Goal: Information Seeking & Learning: Learn about a topic

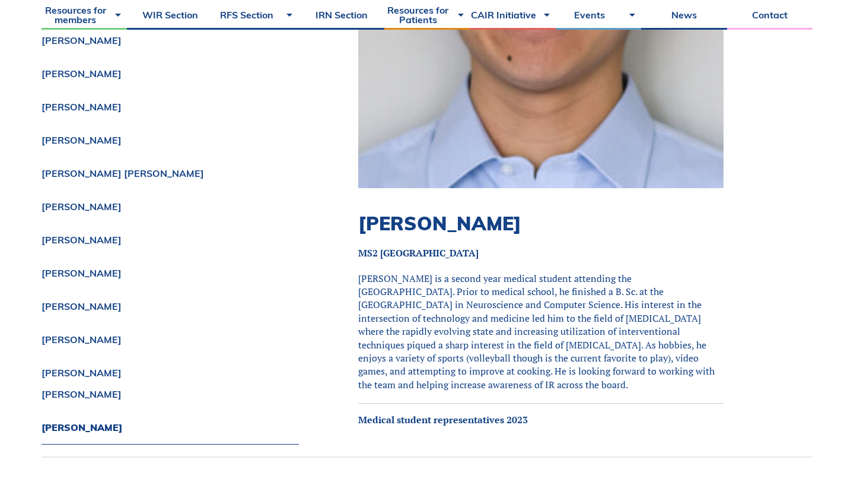
scroll to position [11891, 0]
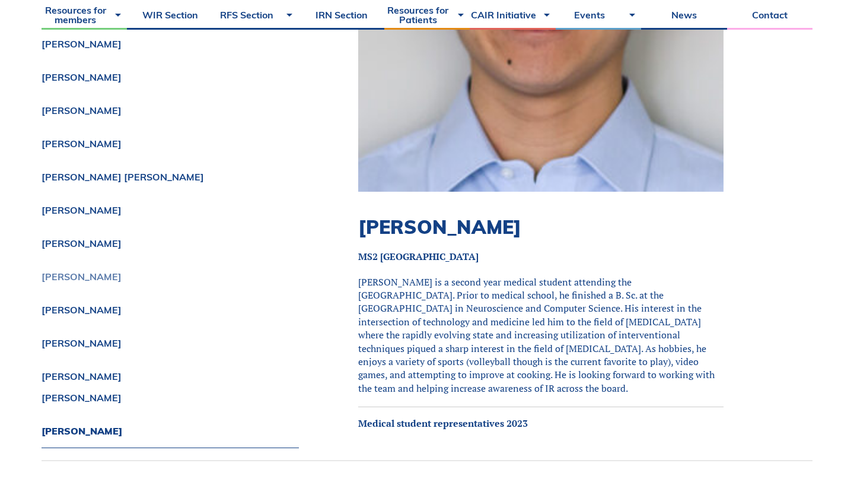
click at [89, 272] on link "[PERSON_NAME]" at bounding box center [170, 276] width 257 height 9
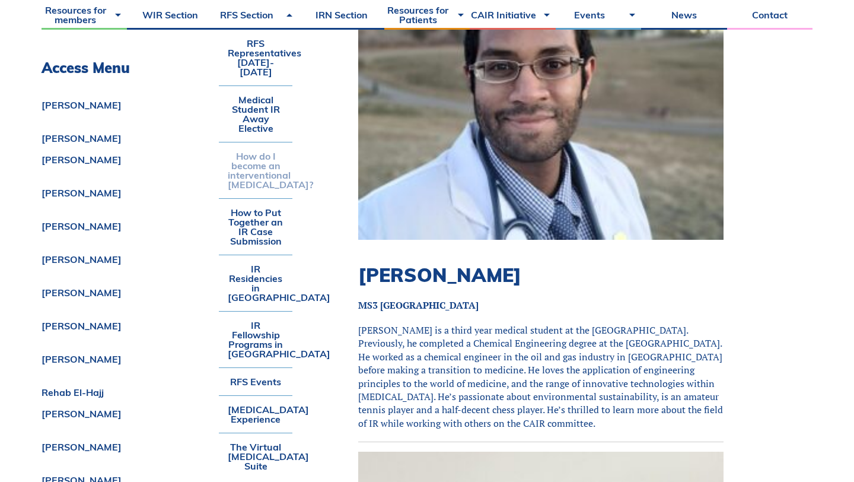
scroll to position [10153, 0]
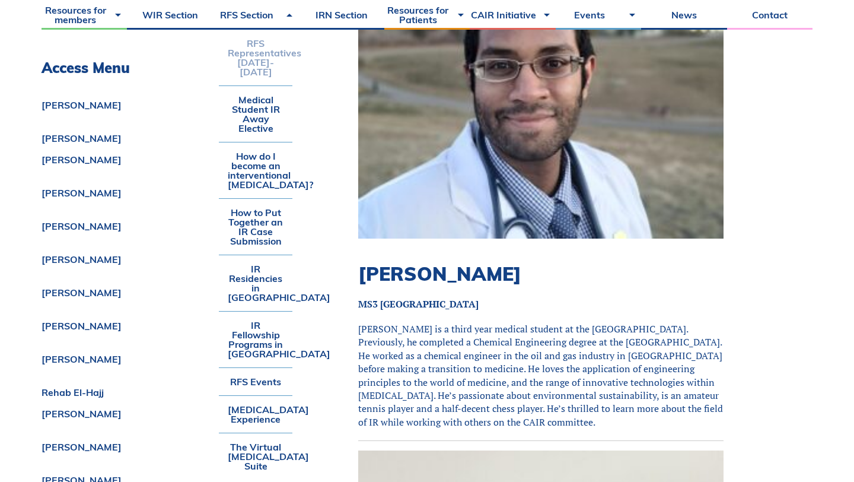
click at [260, 58] on link "RFS Representatives [DATE]-[DATE]" at bounding box center [256, 58] width 74 height 56
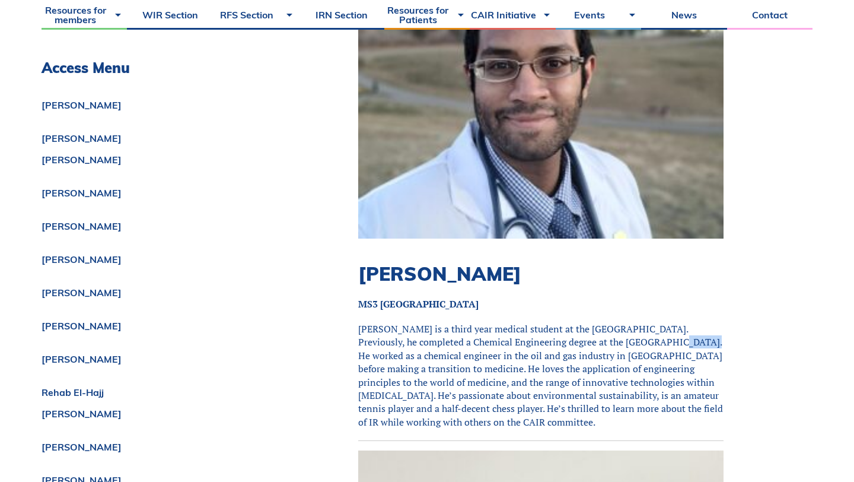
scroll to position [9815, 0]
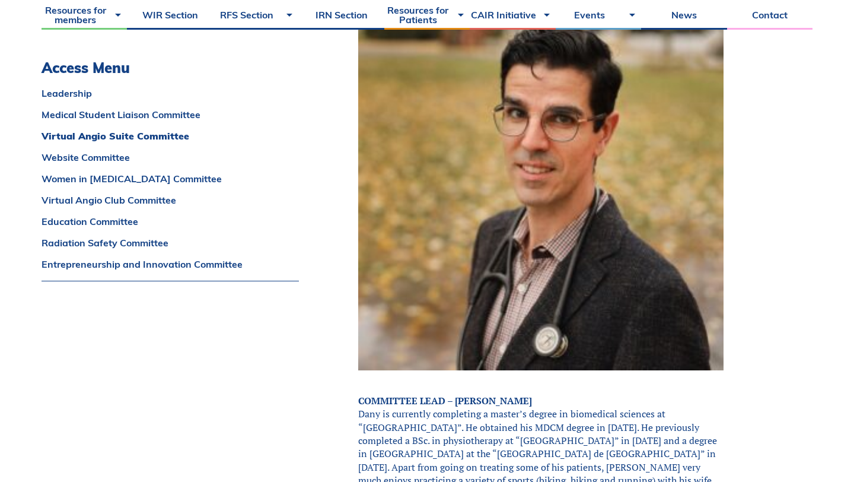
scroll to position [2588, 0]
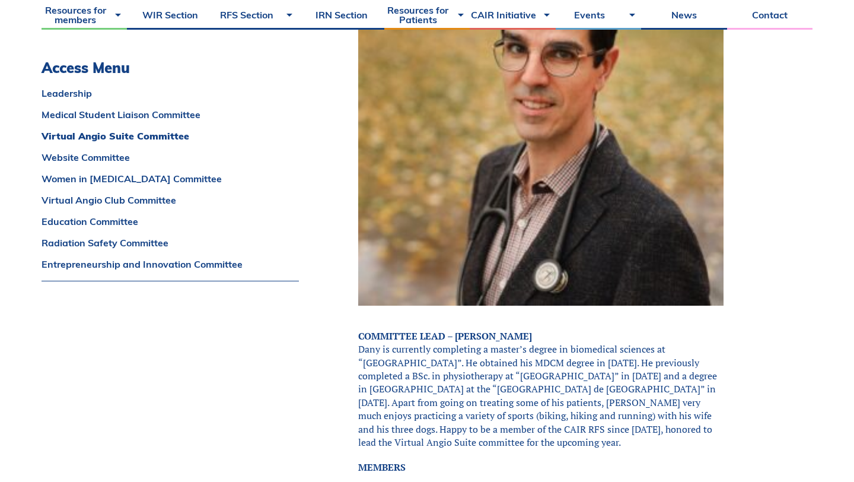
click at [582, 329] on p "COMMITTEE LEAD – [PERSON_NAME] Dany is currently completing a master’s degree i…" at bounding box center [540, 389] width 365 height 120
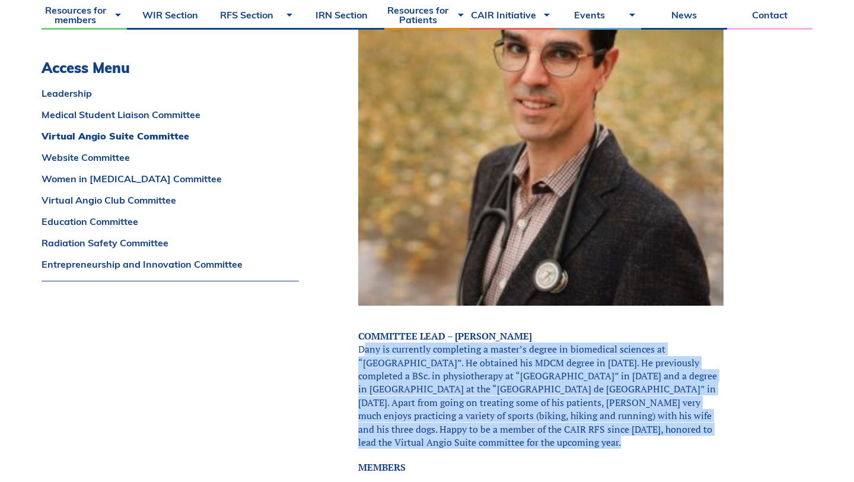
click at [582, 329] on p "COMMITTEE LEAD – [PERSON_NAME] Dany is currently completing a master’s degree i…" at bounding box center [540, 389] width 365 height 120
click at [572, 367] on p "COMMITTEE LEAD – [PERSON_NAME] Dany is currently completing a master’s degree i…" at bounding box center [540, 389] width 365 height 120
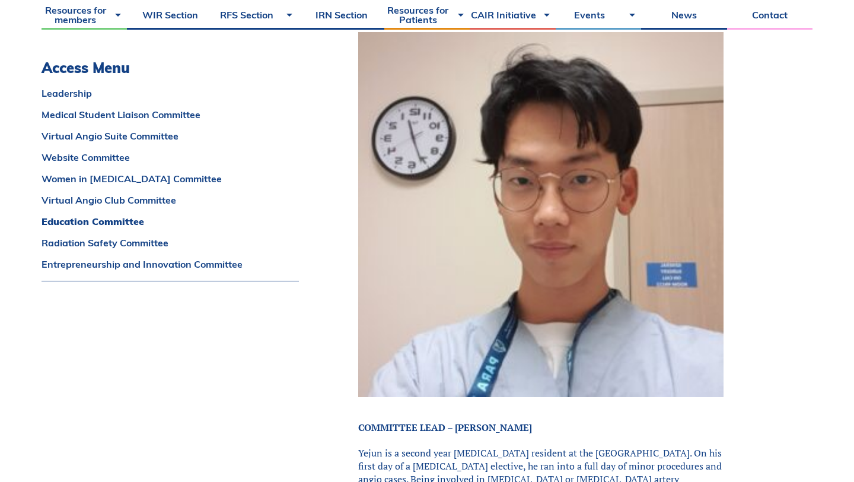
scroll to position [6768, 0]
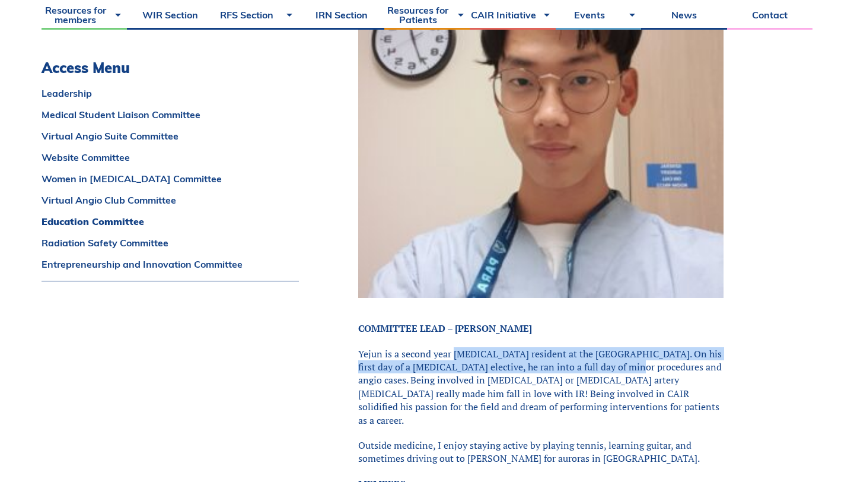
drag, startPoint x: 454, startPoint y: 333, endPoint x: 595, endPoint y: 342, distance: 141.4
click at [598, 347] on p "Yejun is a second year [MEDICAL_DATA] resident at the [GEOGRAPHIC_DATA]. On his…" at bounding box center [540, 386] width 365 height 79
click at [595, 347] on p "Yejun is a second year [MEDICAL_DATA] resident at the [GEOGRAPHIC_DATA]. On his…" at bounding box center [540, 386] width 365 height 79
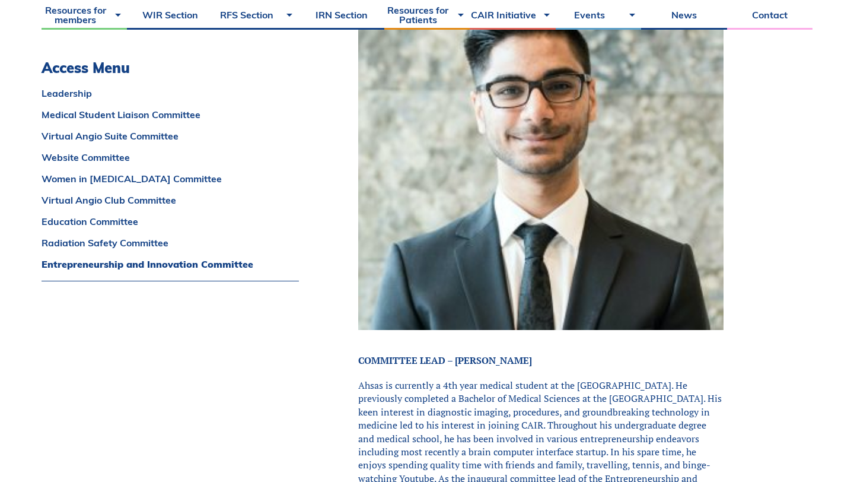
scroll to position [9204, 0]
click at [490, 379] on p "Ahsas is currently a 4th year medical student at the [GEOGRAPHIC_DATA]. He prev…" at bounding box center [540, 445] width 365 height 133
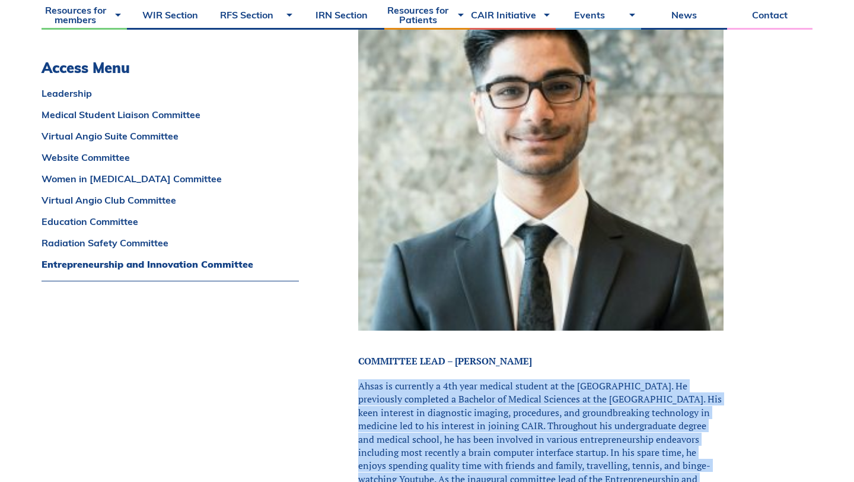
click at [490, 379] on p "Ahsas is currently a 4th year medical student at the [GEOGRAPHIC_DATA]. He prev…" at bounding box center [540, 445] width 365 height 133
click at [495, 379] on p "Ahsas is currently a 4th year medical student at the University of Ottawa. He p…" at bounding box center [540, 445] width 365 height 133
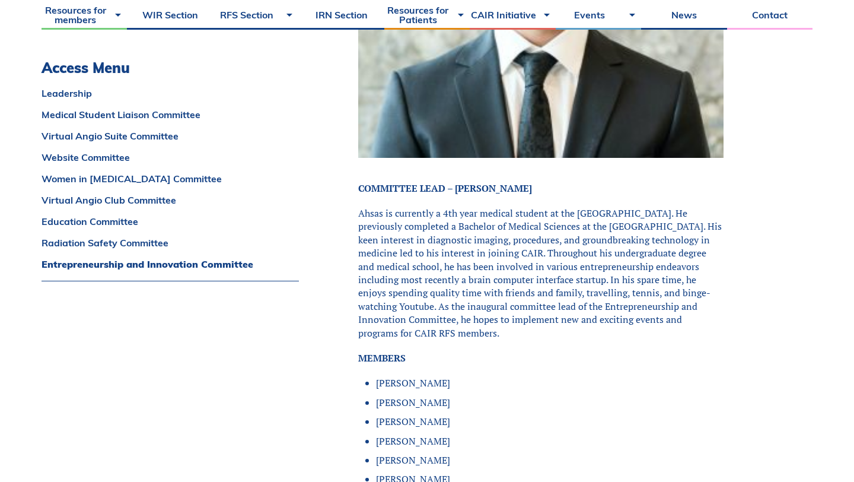
scroll to position [9498, 0]
